Goal: Information Seeking & Learning: Understand process/instructions

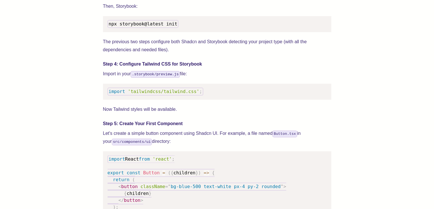
scroll to position [686, 0]
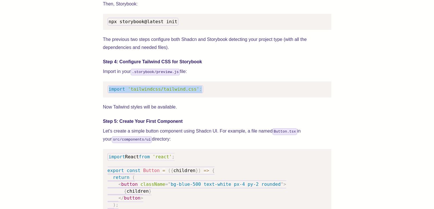
drag, startPoint x: 209, startPoint y: 97, endPoint x: 104, endPoint y: 101, distance: 104.6
click at [104, 97] on pre "import 'tailwindcss/tailwind.css' ;" at bounding box center [217, 89] width 229 height 16
copy code "import 'tailwindcss/tailwind.css' ;"
click at [215, 75] on p "Import in your .storybook/preview.js file:" at bounding box center [217, 71] width 229 height 8
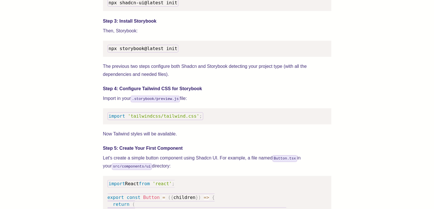
scroll to position [657, 0]
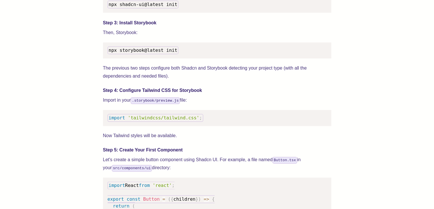
click at [211, 58] on pre "npx storybook@latest init" at bounding box center [217, 50] width 229 height 16
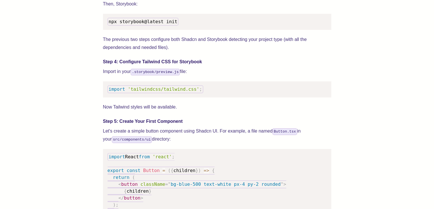
click at [223, 93] on pre "import 'tailwindcss/tailwind.css' ;" at bounding box center [217, 89] width 229 height 16
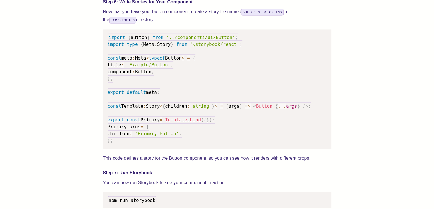
scroll to position [914, 0]
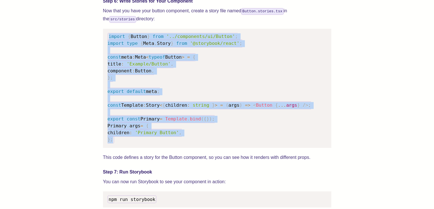
drag, startPoint x: 119, startPoint y: 149, endPoint x: 107, endPoint y: 45, distance: 104.5
click at [107, 45] on pre "import { Button } from '../components/ui/Button' ; import type { Meta , Story }…" at bounding box center [217, 88] width 229 height 119
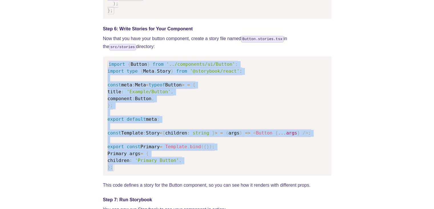
scroll to position [885, 0]
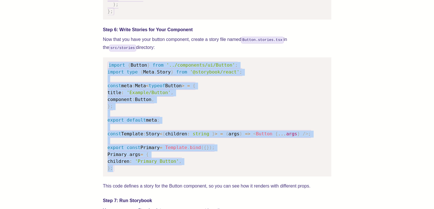
copy code "import { Button } from '../components/ui/Button' ; import type { Meta , Story }…"
click at [239, 63] on div "We wrote this guide to show you how to set up both Shadcn UI and Storybook to c…" at bounding box center [217, 33] width 229 height 1376
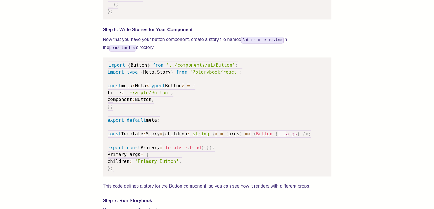
click at [253, 75] on pre "import { Button } from '../components/ui/Button' ; import type { Meta , Story }…" at bounding box center [217, 116] width 229 height 119
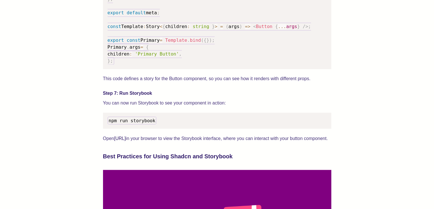
scroll to position [1000, 0]
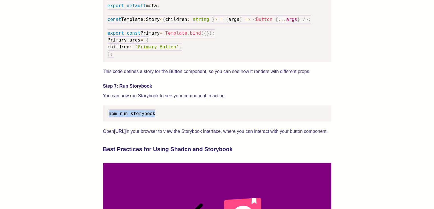
drag, startPoint x: 155, startPoint y: 119, endPoint x: 95, endPoint y: 125, distance: 61.1
copy span "npm run storybook"
click at [290, 98] on p "You can now run Storybook to see your component in action:" at bounding box center [217, 95] width 229 height 8
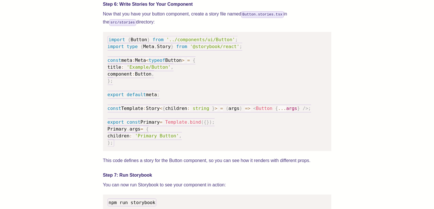
scroll to position [914, 0]
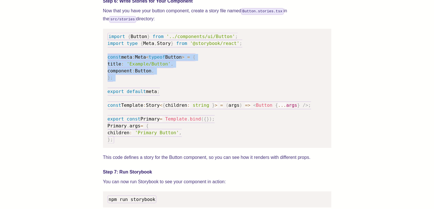
drag, startPoint x: 131, startPoint y: 88, endPoint x: 105, endPoint y: 63, distance: 36.0
click at [105, 63] on pre "import { Button } from '../components/ui/Button' ; import type { Meta , Story }…" at bounding box center [217, 88] width 229 height 119
copy code "const meta : Meta < typeof Button > = { title : 'Example/Button' , component : …"
click at [271, 75] on pre "import { Button } from '../components/ui/Button' ; import type { Meta , Story }…" at bounding box center [217, 88] width 229 height 119
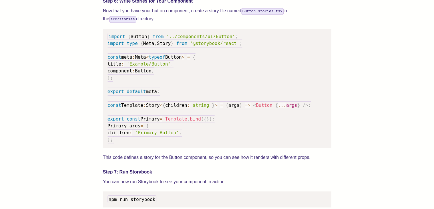
click at [254, 93] on pre "import { Button } from '../components/ui/Button' ; import type { Meta , Story }…" at bounding box center [217, 88] width 229 height 119
drag, startPoint x: 166, startPoint y: 99, endPoint x: 82, endPoint y: 97, distance: 83.4
click at [82, 97] on div "We wrote this guide to show you how to set up both Shadcn UI and Storybook to c…" at bounding box center [217, 22] width 389 height 1444
click at [203, 131] on pre "import { Button } from '../components/ui/Button' ; import type { Meta , Story }…" at bounding box center [217, 88] width 229 height 119
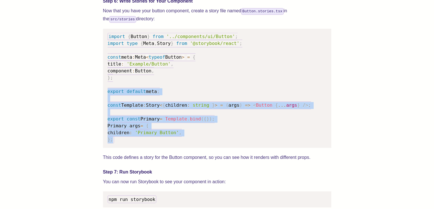
drag, startPoint x: 115, startPoint y: 147, endPoint x: 99, endPoint y: 101, distance: 48.4
click at [99, 101] on div "We wrote this guide to show you how to set up both Shadcn UI and Storybook to c…" at bounding box center [217, 22] width 389 height 1444
copy code "export default meta ; const Template : Story < { children : string } > = ( args…"
click at [184, 97] on pre "import { Button } from '../components/ui/Button' ; import type { Meta , Story }…" at bounding box center [217, 88] width 229 height 119
drag, startPoint x: 115, startPoint y: 145, endPoint x: 103, endPoint y: 100, distance: 47.3
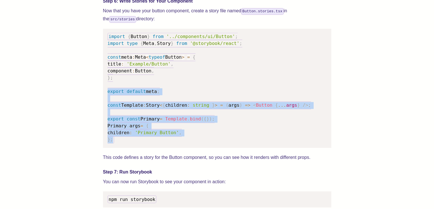
click at [103, 100] on div "We wrote this guide to show you how to set up both Shadcn UI and Storybook to c…" at bounding box center [217, 22] width 389 height 1444
copy code "export default meta ; const Template : Story < { children : string } > = ( args…"
